Goal: Task Accomplishment & Management: Use online tool/utility

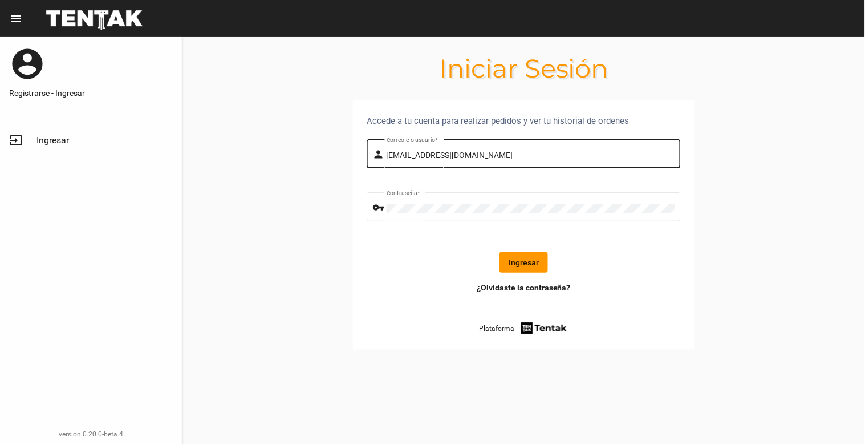
click at [511, 145] on div "[EMAIL_ADDRESS][DOMAIN_NAME] Correo-e o usuario *" at bounding box center [530, 152] width 288 height 31
click at [531, 265] on button "Ingresar" at bounding box center [523, 262] width 48 height 21
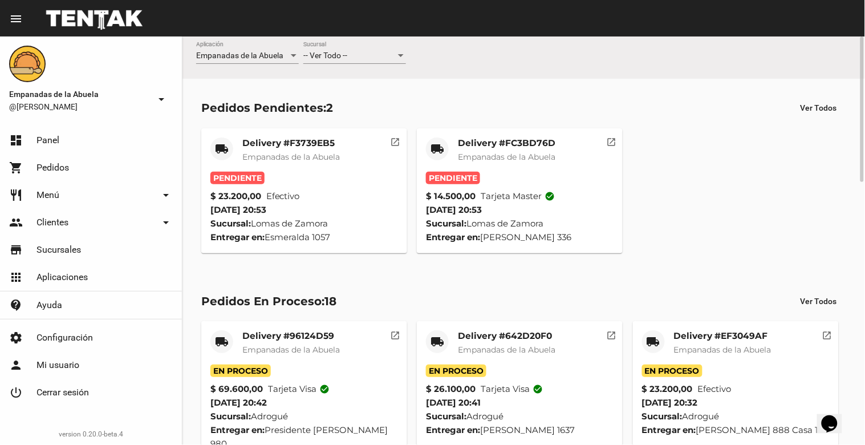
click at [519, 141] on mat-card-title "Delivery #FC3BD76D" at bounding box center [506, 142] width 97 height 11
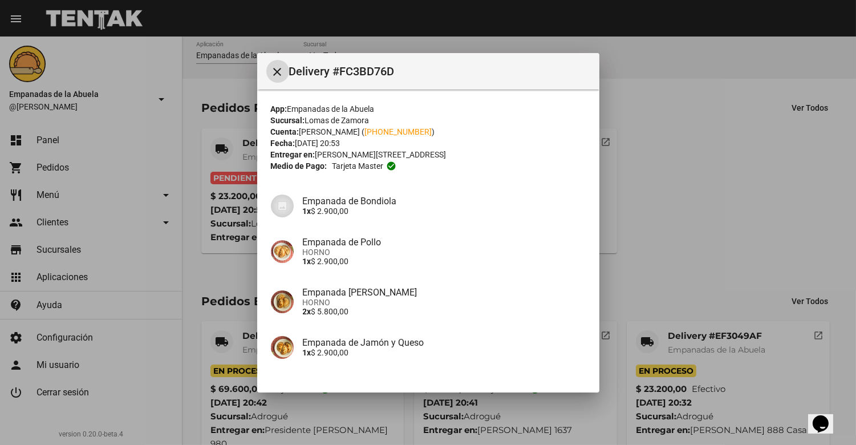
scroll to position [79, 0]
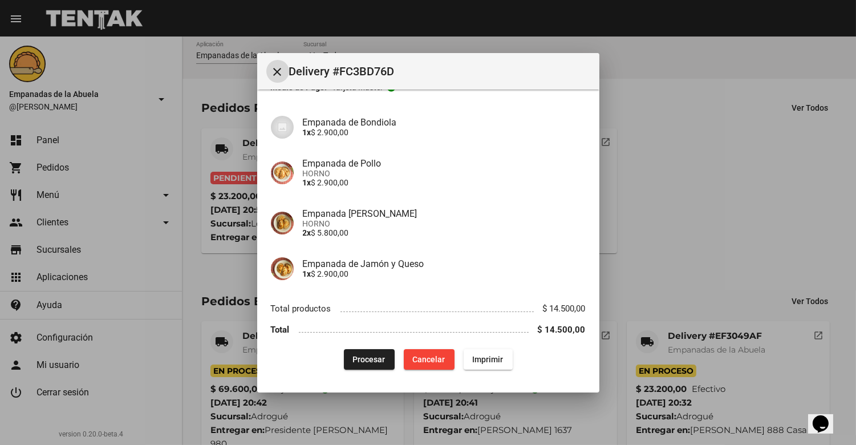
click at [497, 360] on span "Imprimir" at bounding box center [488, 359] width 31 height 9
click at [365, 357] on span "Procesar" at bounding box center [369, 359] width 32 height 9
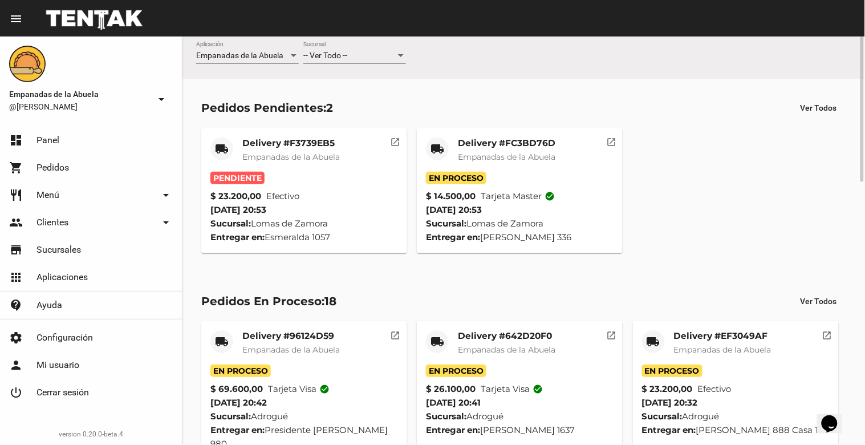
click at [289, 140] on mat-card-title "Delivery #F3739EB5" at bounding box center [290, 142] width 97 height 11
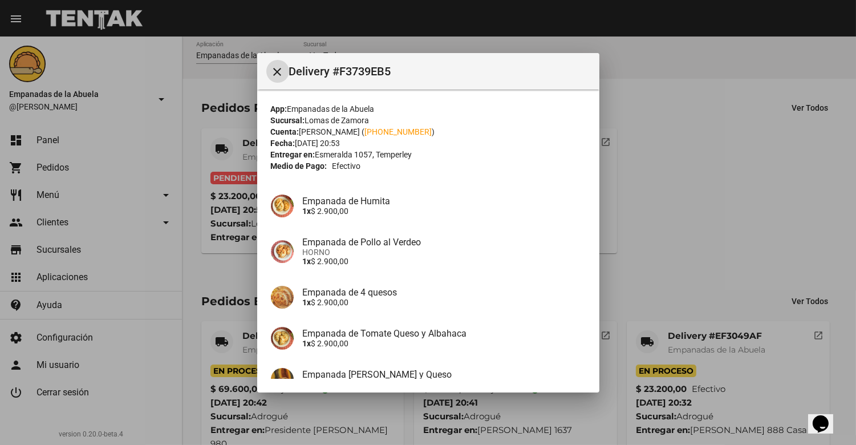
scroll to position [202, 0]
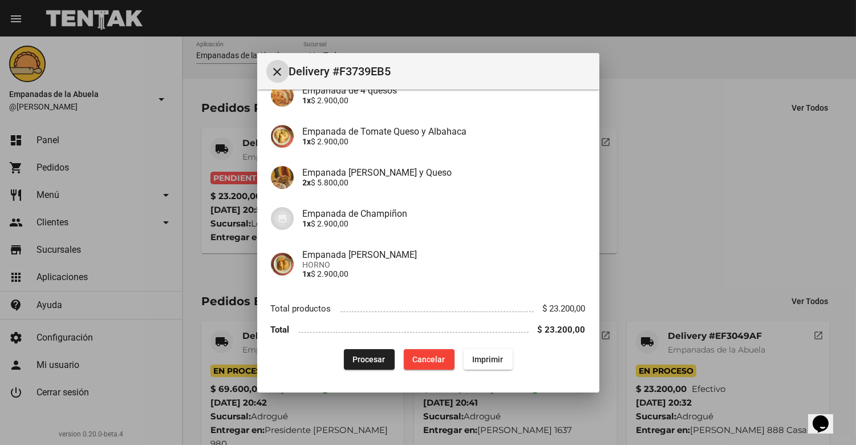
click at [473, 360] on span "Imprimir" at bounding box center [488, 359] width 31 height 9
drag, startPoint x: 365, startPoint y: 358, endPoint x: 366, endPoint y: 350, distance: 8.0
click at [365, 357] on span "Procesar" at bounding box center [369, 359] width 32 height 9
